Goal: Task Accomplishment & Management: Manage account settings

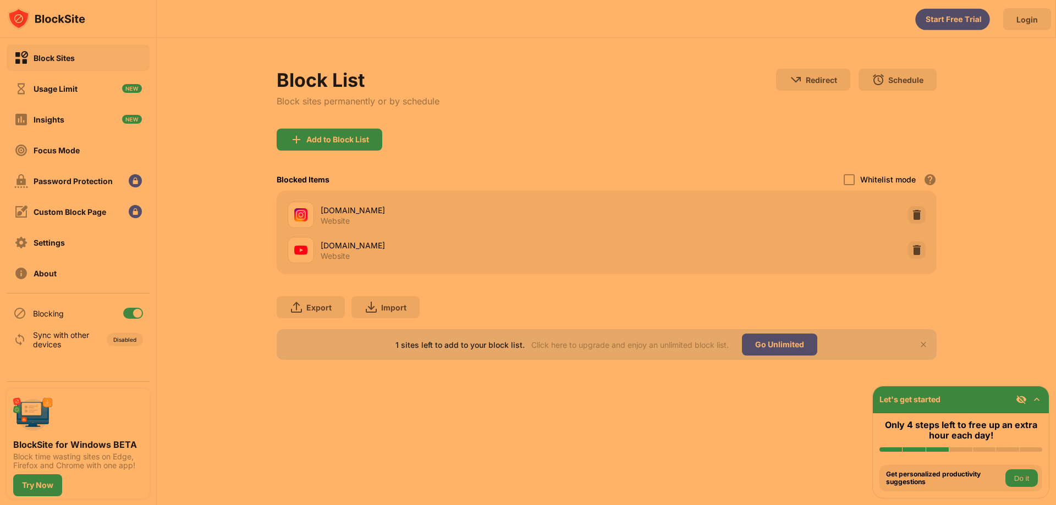
click at [140, 314] on div at bounding box center [137, 313] width 9 height 9
click at [186, 308] on div "Block List Block sites permanently or by schedule Redirect Choose a site to be …" at bounding box center [606, 214] width 899 height 353
